Goal: Navigation & Orientation: Go to known website

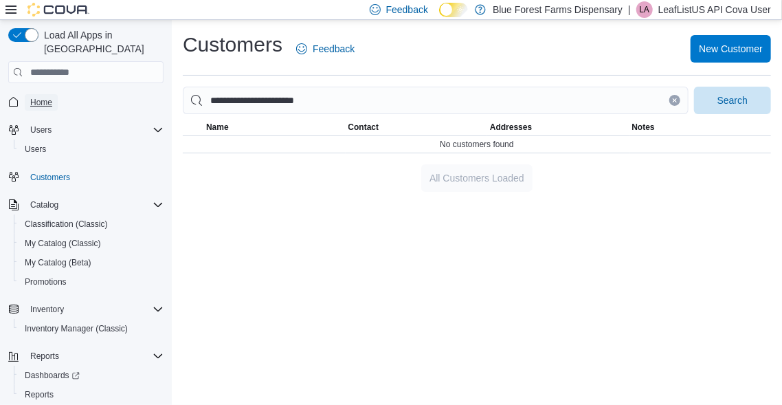
click at [42, 94] on span "Home" at bounding box center [41, 102] width 22 height 16
